Goal: Understand process/instructions: Learn how to perform a task or action

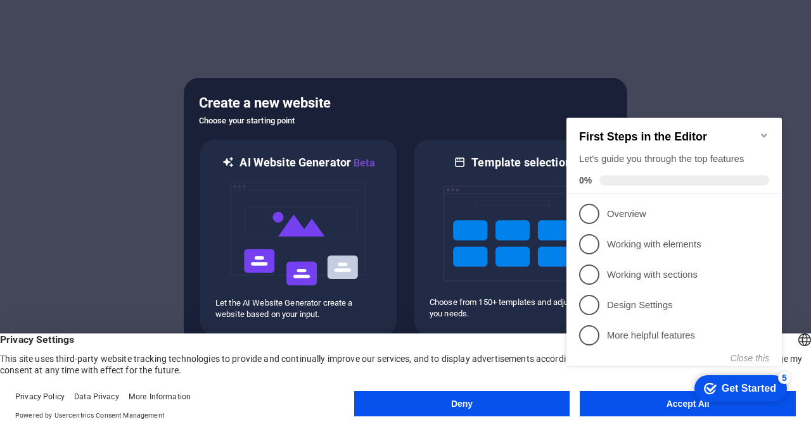
click at [711, 162] on div "Let's guide you through the top features" at bounding box center [674, 159] width 190 height 13
click at [761, 354] on button "Close this" at bounding box center [749, 358] width 39 height 10
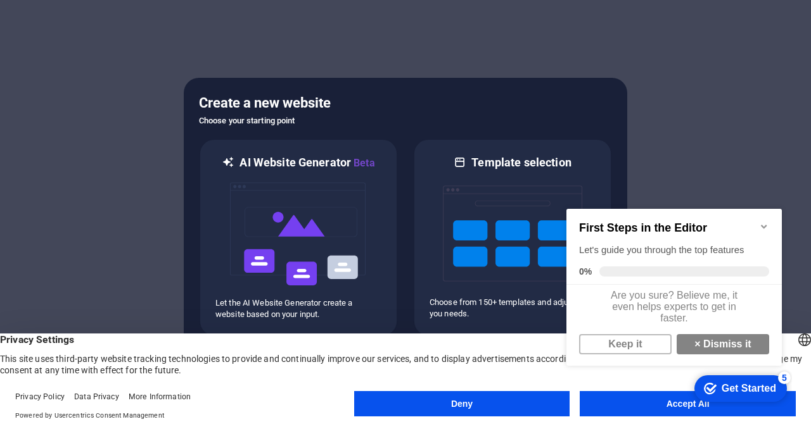
click at [751, 410] on appcues-checklist "Contextual help checklist present on screen" at bounding box center [676, 302] width 231 height 218
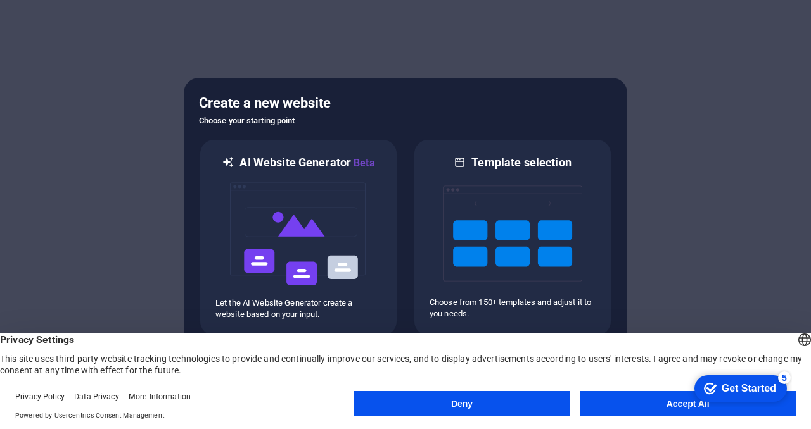
click at [688, 401] on div "checkmark Get Started 5 First Steps in the Editor Let's guide you through the t…" at bounding box center [738, 388] width 108 height 38
click at [673, 401] on button "Accept All" at bounding box center [687, 403] width 216 height 25
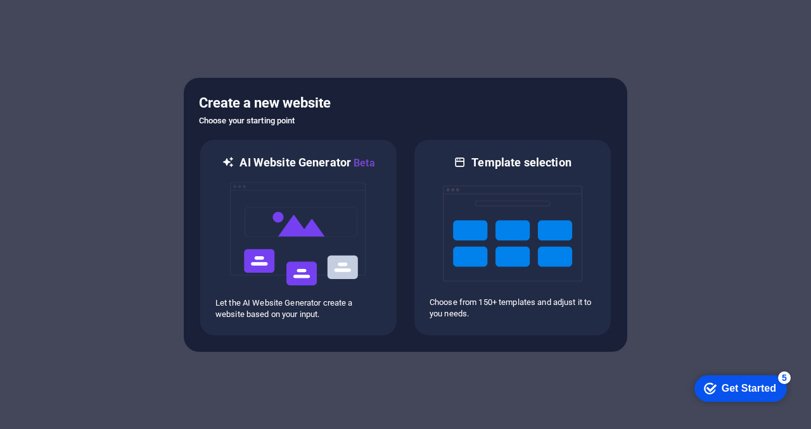
click at [761, 389] on div "Get Started" at bounding box center [748, 388] width 54 height 11
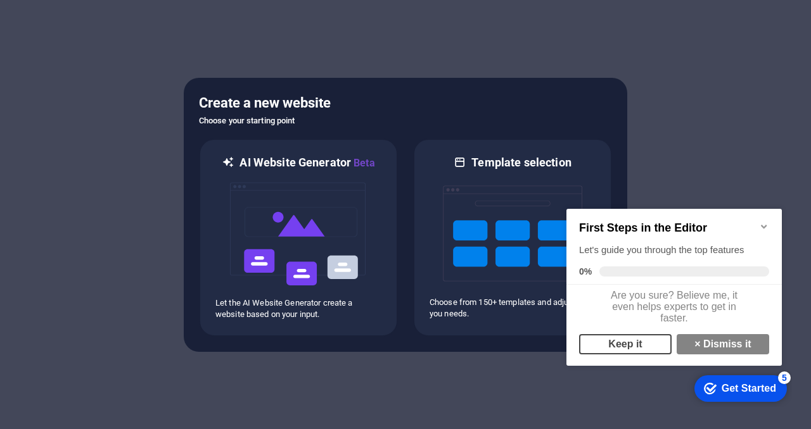
click at [636, 355] on link "Keep it" at bounding box center [625, 344] width 92 height 20
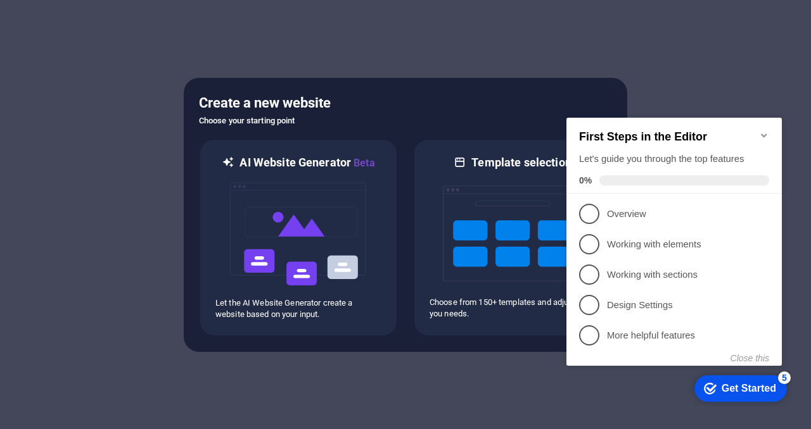
click at [673, 88] on div at bounding box center [405, 214] width 811 height 429
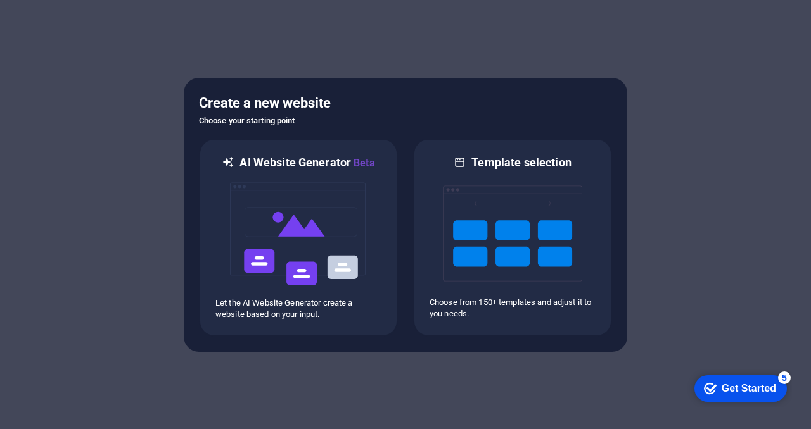
click at [726, 389] on div "Get Started" at bounding box center [748, 388] width 54 height 11
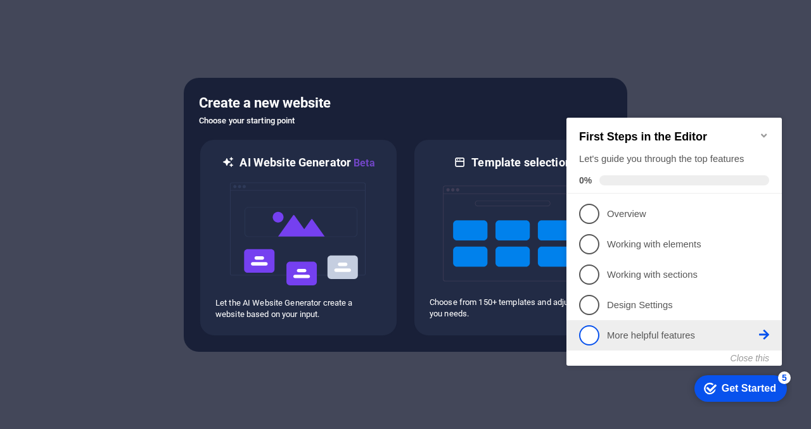
click at [685, 322] on li "5 More helpful features - incomplete" at bounding box center [673, 335] width 215 height 30
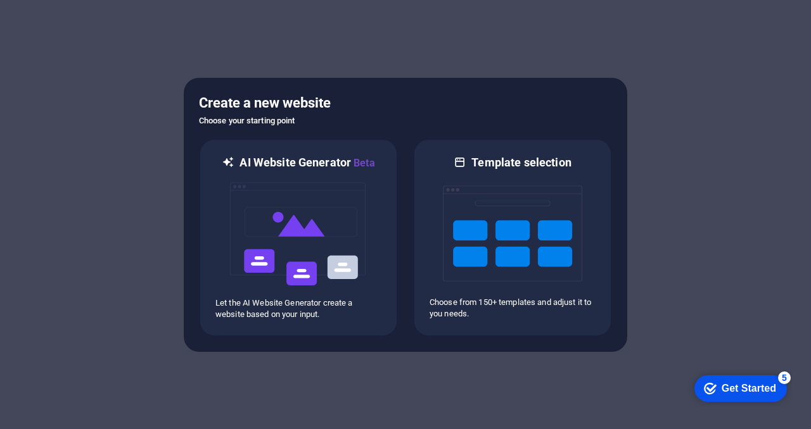
click at [712, 376] on div "checkmark Get Started 5" at bounding box center [740, 389] width 92 height 27
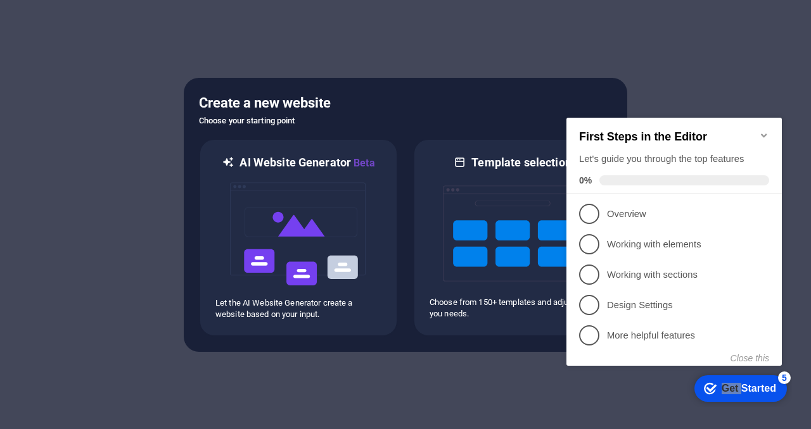
click at [712, 376] on div "checkmark Get Started 5" at bounding box center [740, 389] width 92 height 27
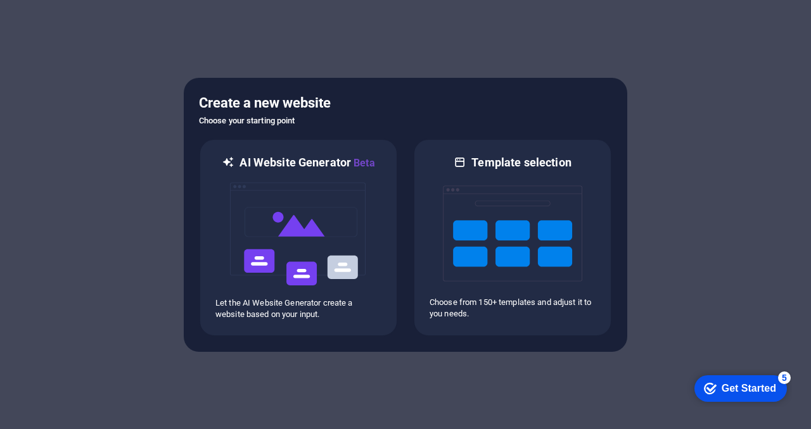
click at [721, 390] on div "Get Started" at bounding box center [748, 388] width 54 height 11
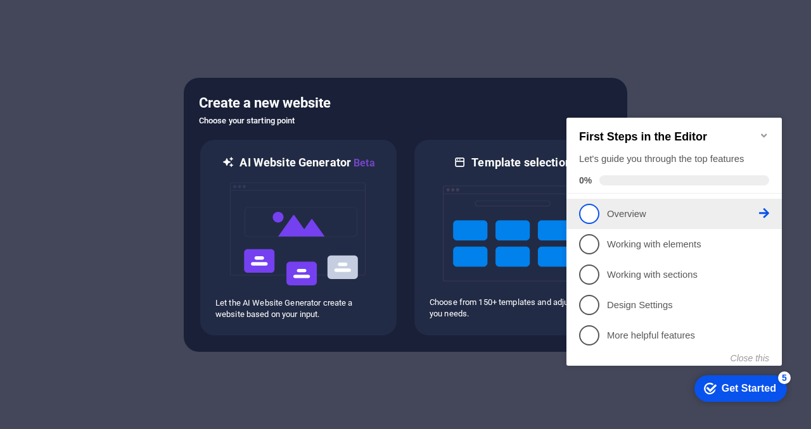
click at [590, 209] on span "1" at bounding box center [589, 214] width 20 height 20
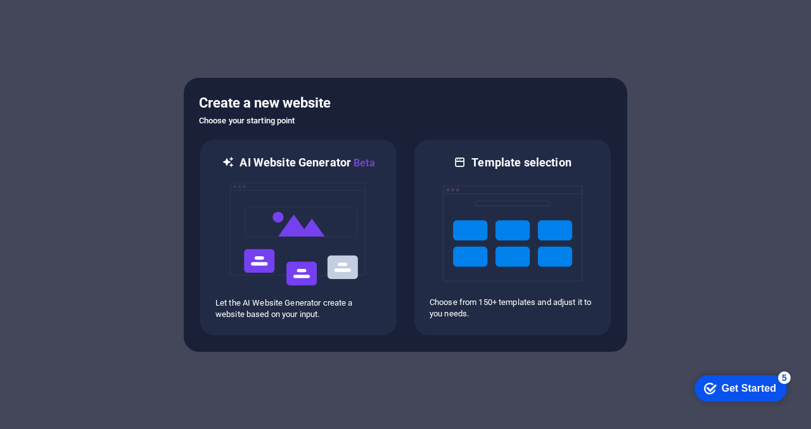
click at [741, 393] on div "Get Started" at bounding box center [748, 388] width 54 height 11
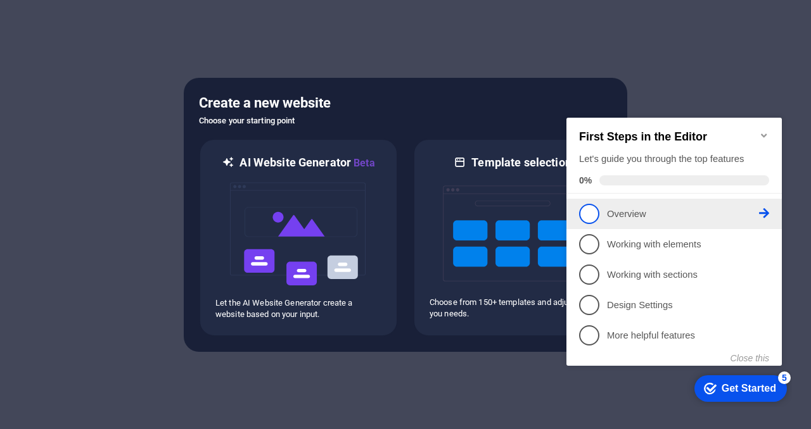
click at [767, 213] on icon at bounding box center [764, 213] width 10 height 10
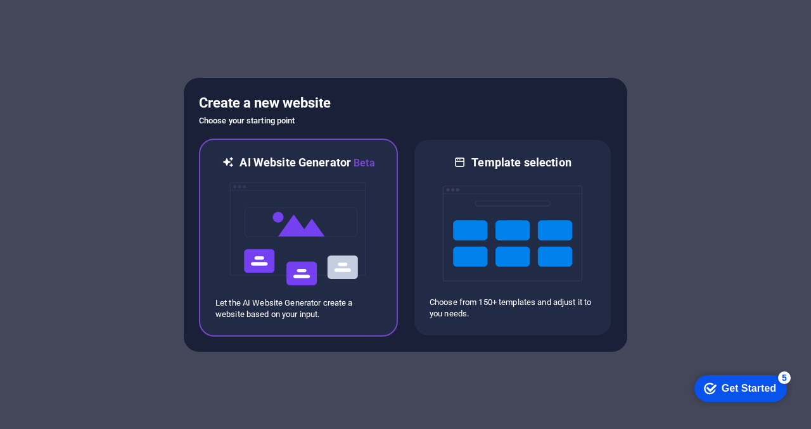
click at [294, 234] on img at bounding box center [298, 234] width 139 height 127
